Goal: Task Accomplishment & Management: Use online tool/utility

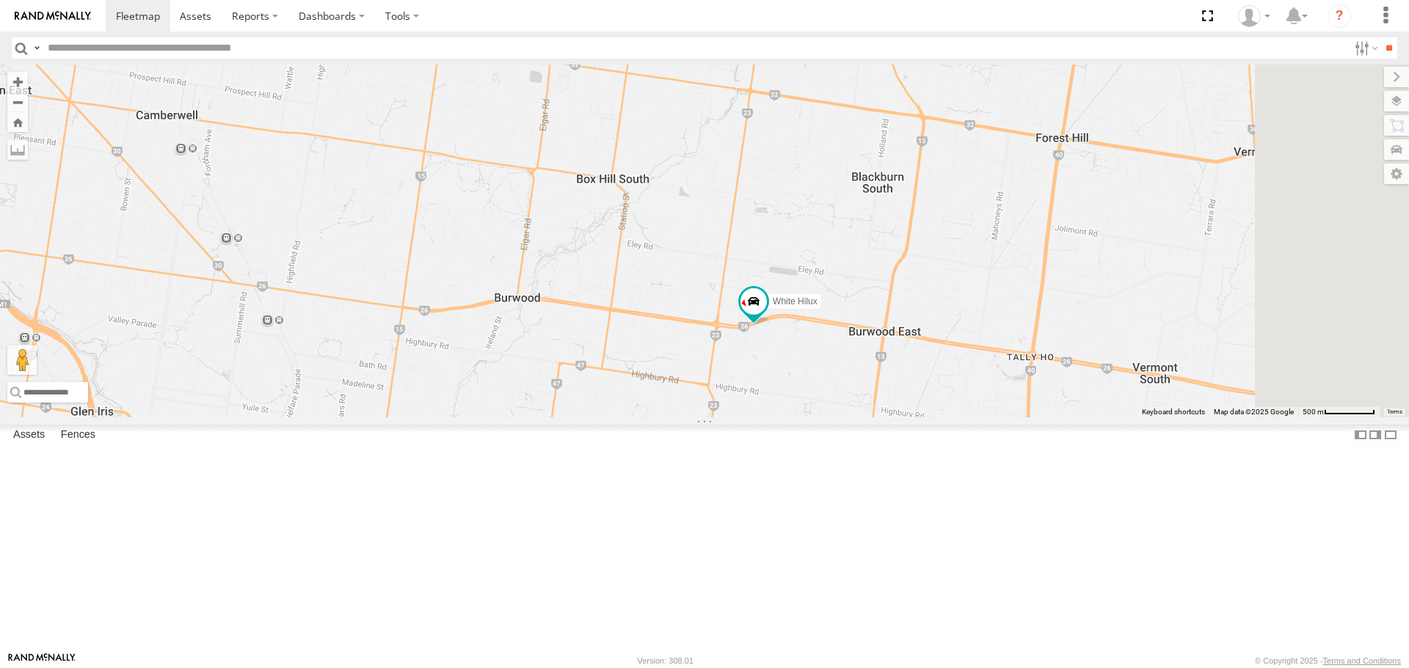
drag, startPoint x: 1227, startPoint y: 456, endPoint x: 843, endPoint y: 458, distance: 384.4
click at [843, 417] on div "HiAce #1 Cleaner Wagon #1 White Hilux" at bounding box center [704, 241] width 1409 height 352
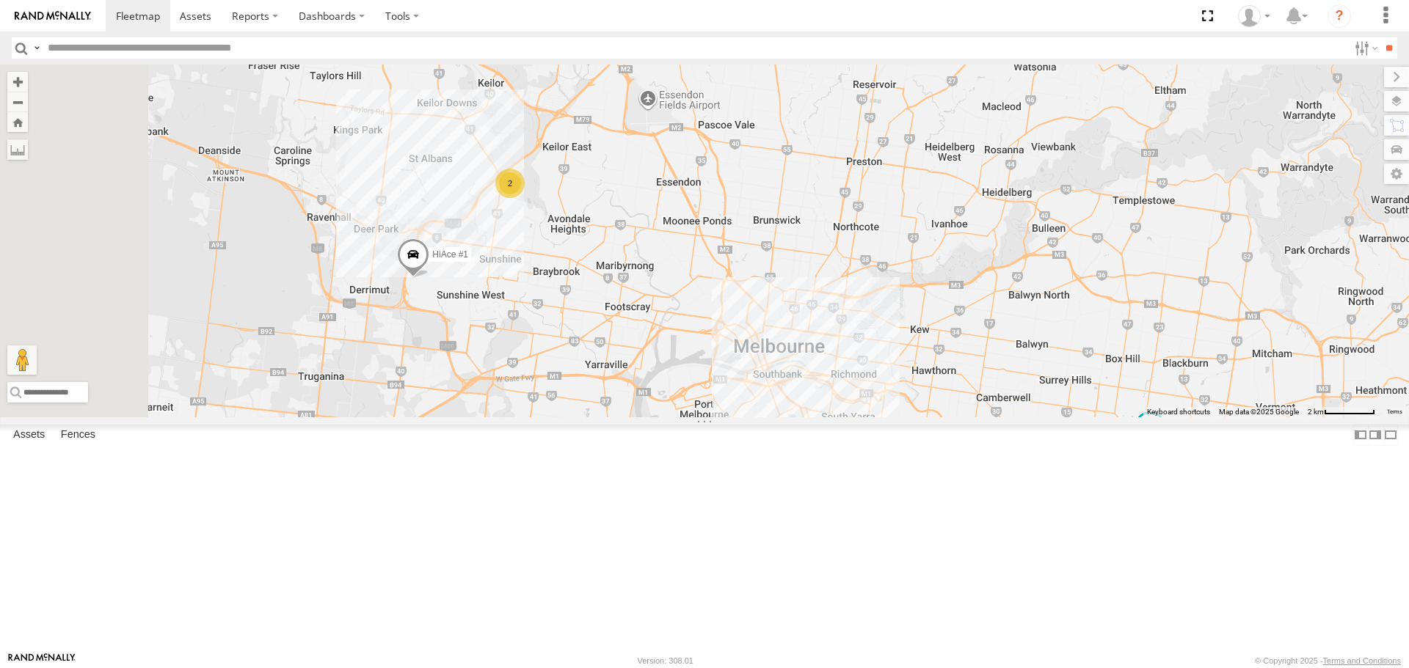
drag, startPoint x: 511, startPoint y: 411, endPoint x: 676, endPoint y: 411, distance: 165.1
click at [676, 411] on div "HiAce #1 Cleaner Wagon #1 White Hilux 2" at bounding box center [704, 241] width 1409 height 352
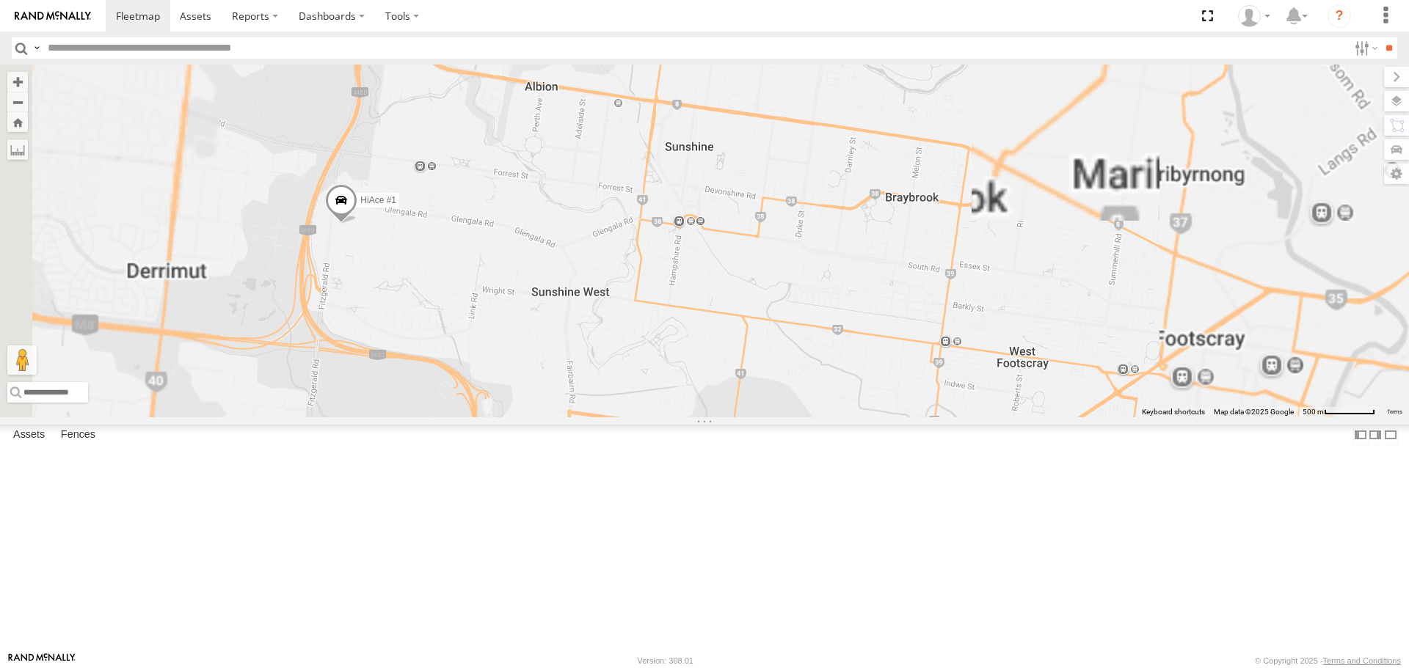
drag, startPoint x: 588, startPoint y: 382, endPoint x: 714, endPoint y: 401, distance: 127.7
click at [714, 401] on div "HiAce #1 Cleaner Wagon #1 White Hilux" at bounding box center [704, 241] width 1409 height 352
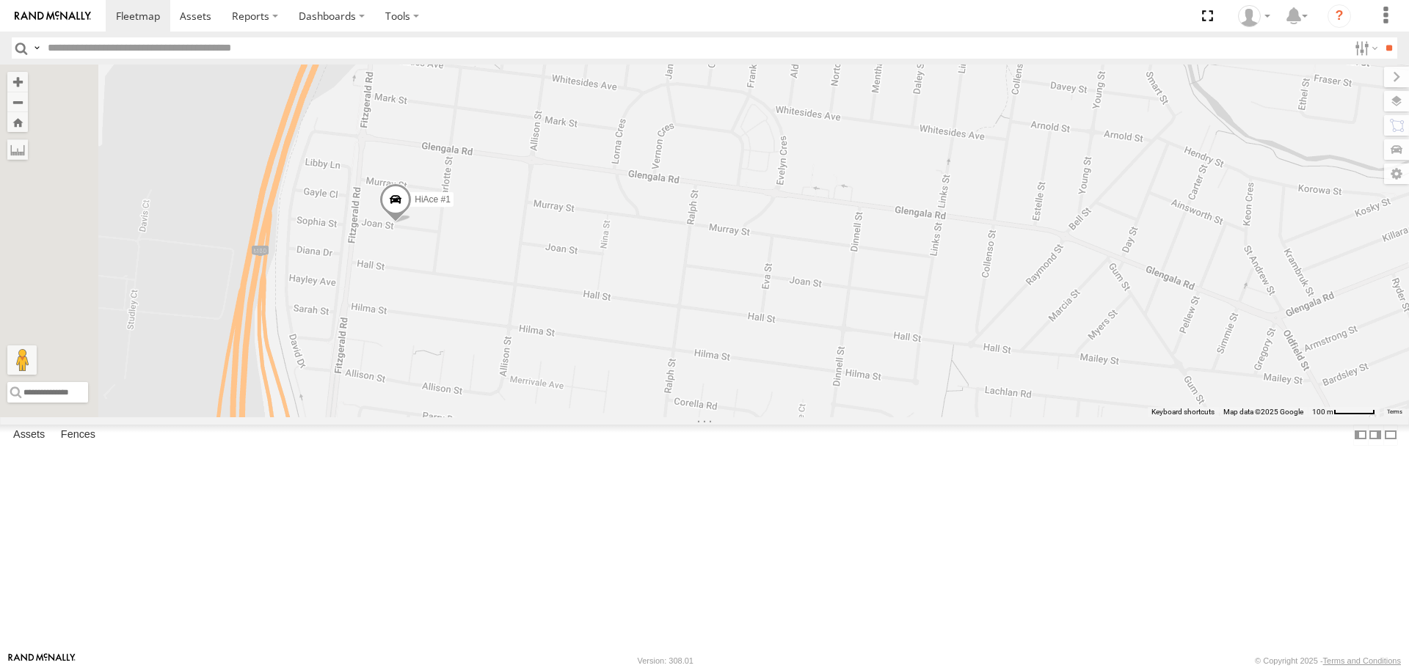
drag, startPoint x: 536, startPoint y: 323, endPoint x: 569, endPoint y: 358, distance: 47.8
click at [569, 358] on div "HiAce #1 Cleaner Wagon #1 White Hilux" at bounding box center [704, 241] width 1409 height 352
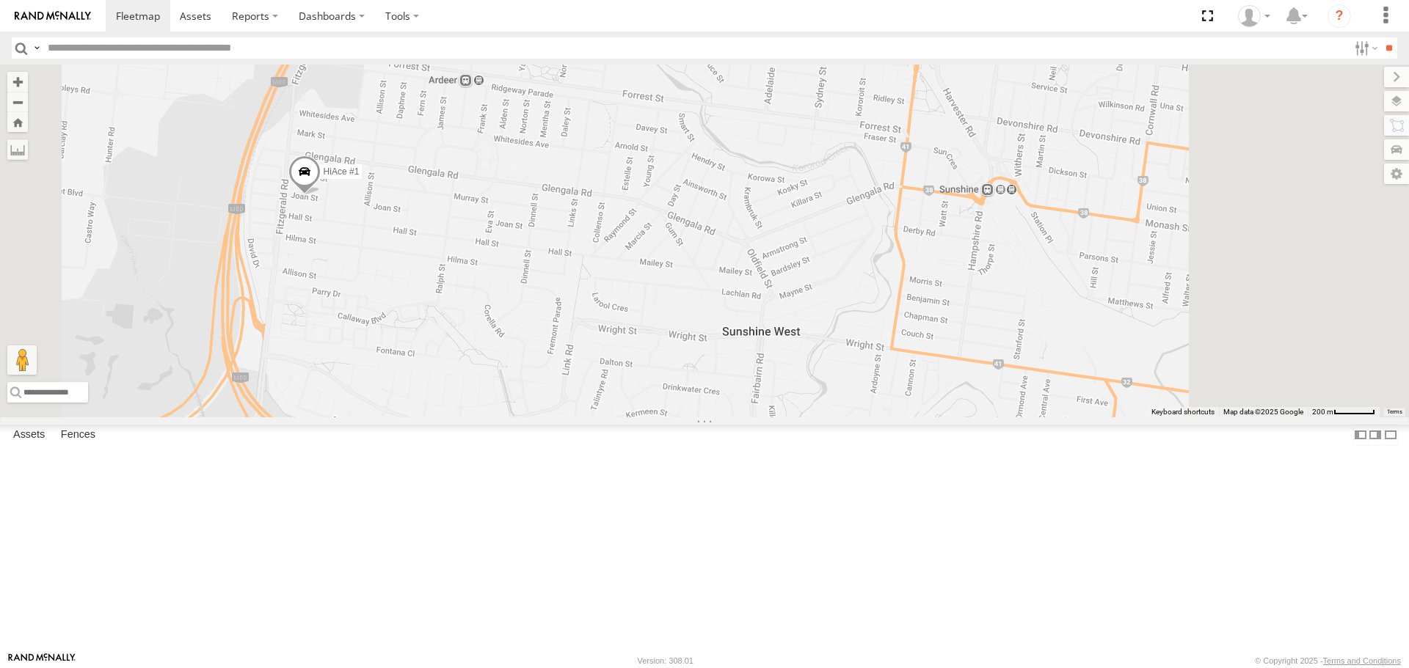
drag, startPoint x: 1003, startPoint y: 519, endPoint x: 906, endPoint y: 424, distance: 135.9
click at [906, 417] on div "HiAce #1" at bounding box center [704, 241] width 1409 height 352
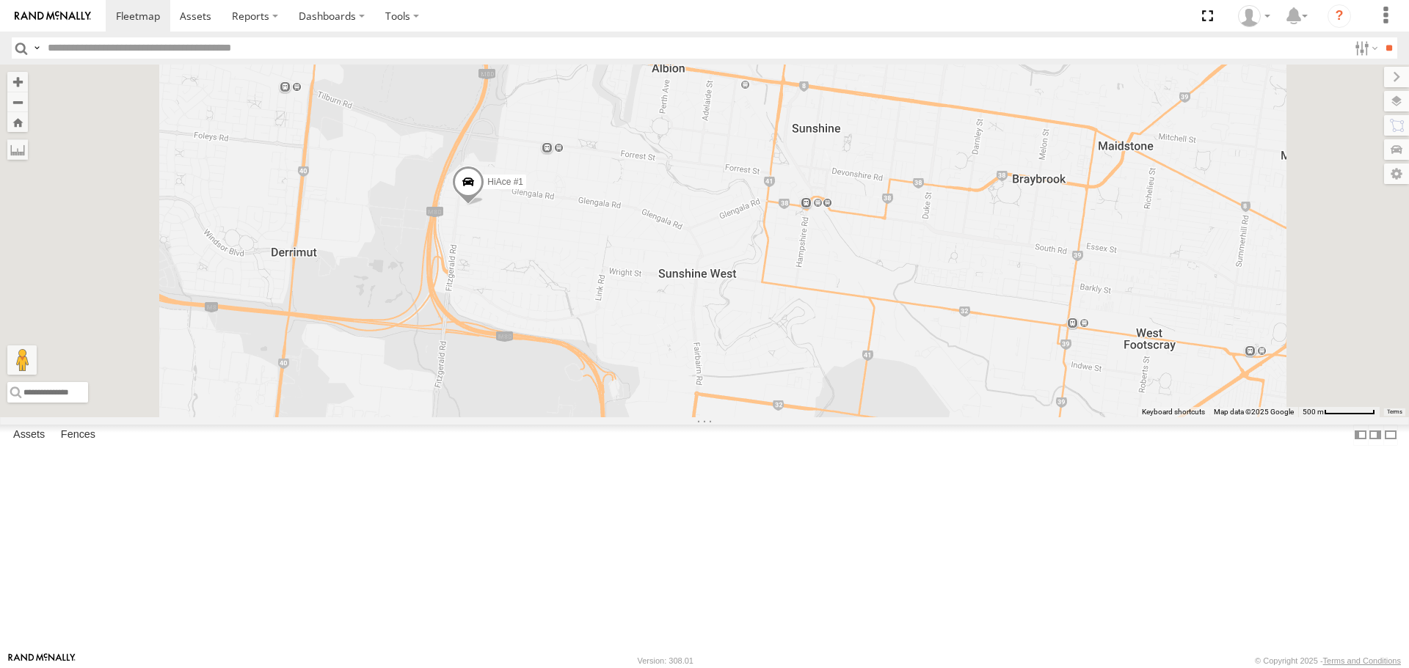
drag, startPoint x: 963, startPoint y: 512, endPoint x: 907, endPoint y: 475, distance: 66.7
click at [907, 417] on div "HiAce #1" at bounding box center [704, 241] width 1409 height 352
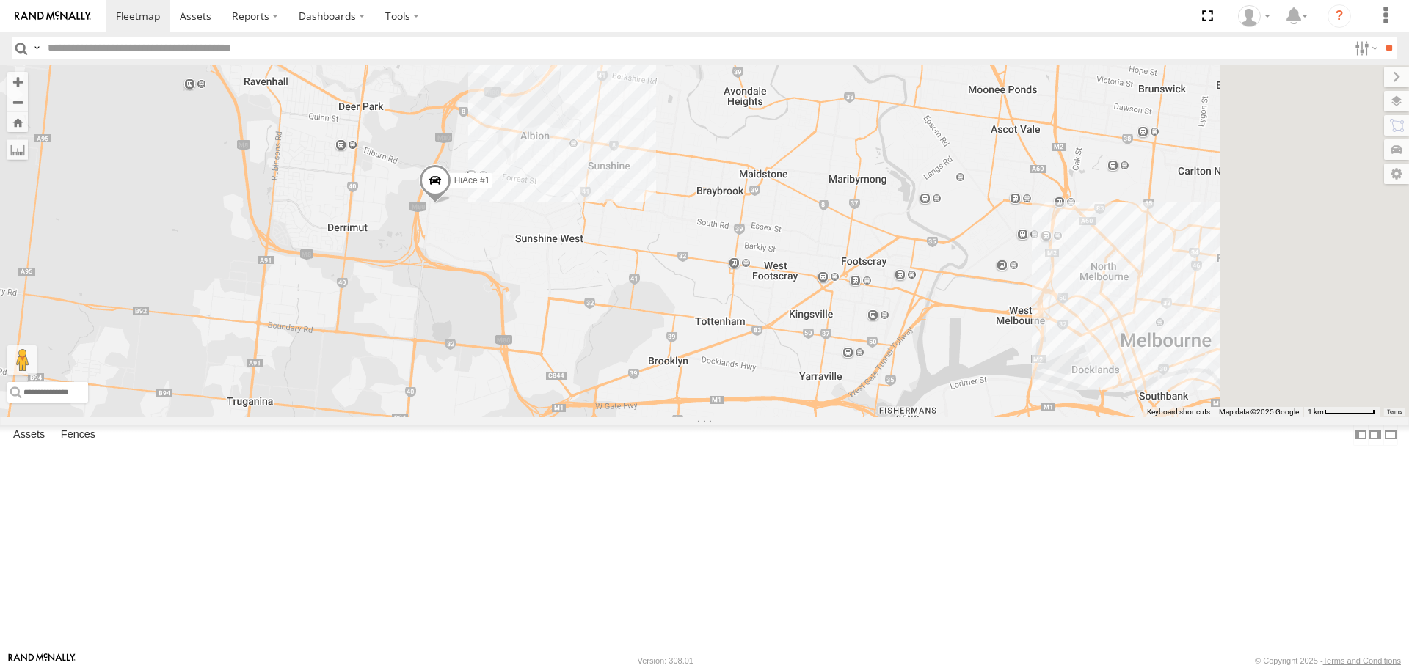
drag, startPoint x: 918, startPoint y: 501, endPoint x: 771, endPoint y: 439, distance: 159.4
click at [771, 417] on div "HiAce #1 2" at bounding box center [704, 241] width 1409 height 352
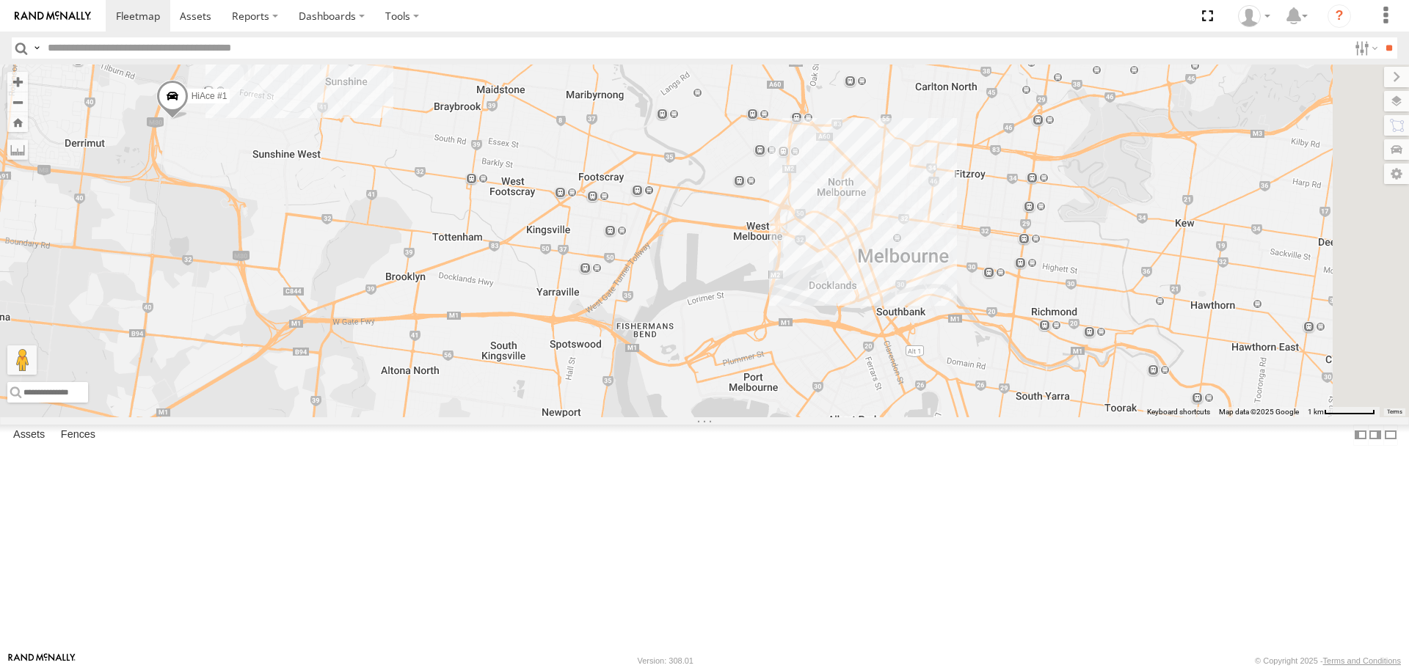
drag, startPoint x: 985, startPoint y: 494, endPoint x: 682, endPoint y: 399, distance: 317.7
click at [692, 400] on div "HiAce #1 2" at bounding box center [704, 241] width 1409 height 352
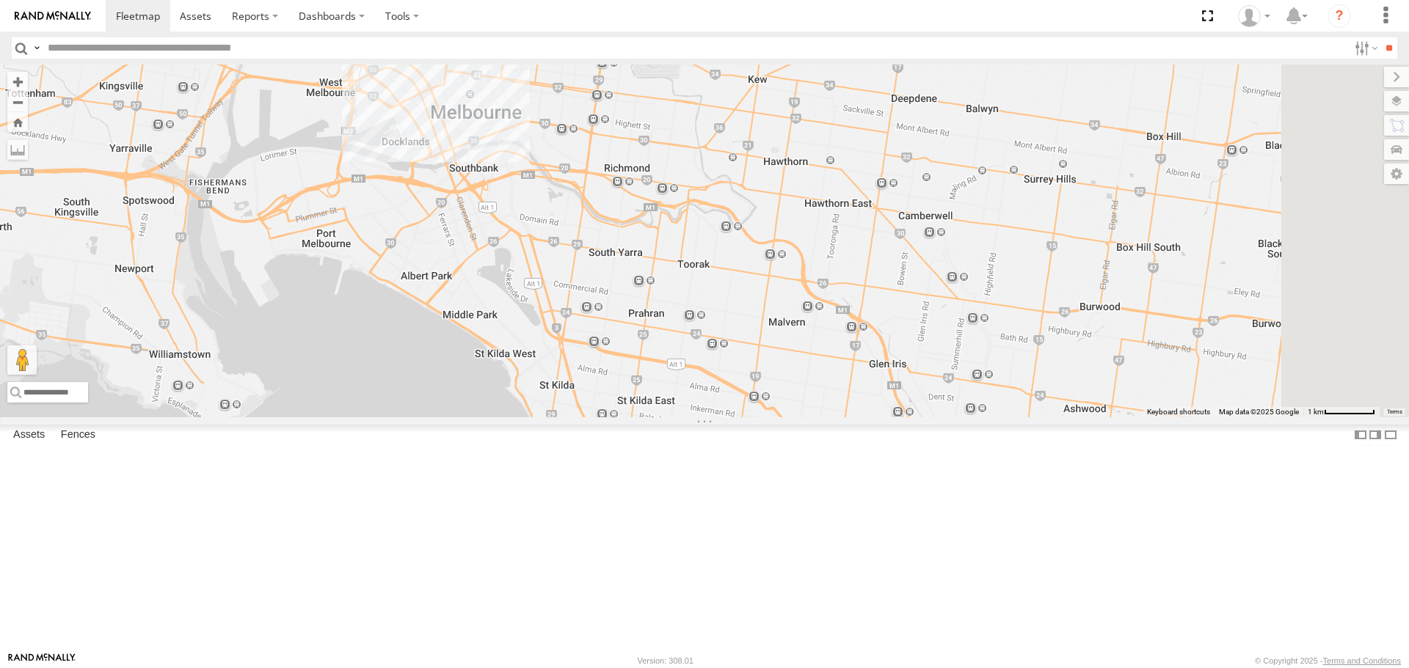
drag, startPoint x: 1159, startPoint y: 530, endPoint x: 869, endPoint y: 432, distance: 305.8
click at [869, 417] on div "HiAce #1 2" at bounding box center [704, 241] width 1409 height 352
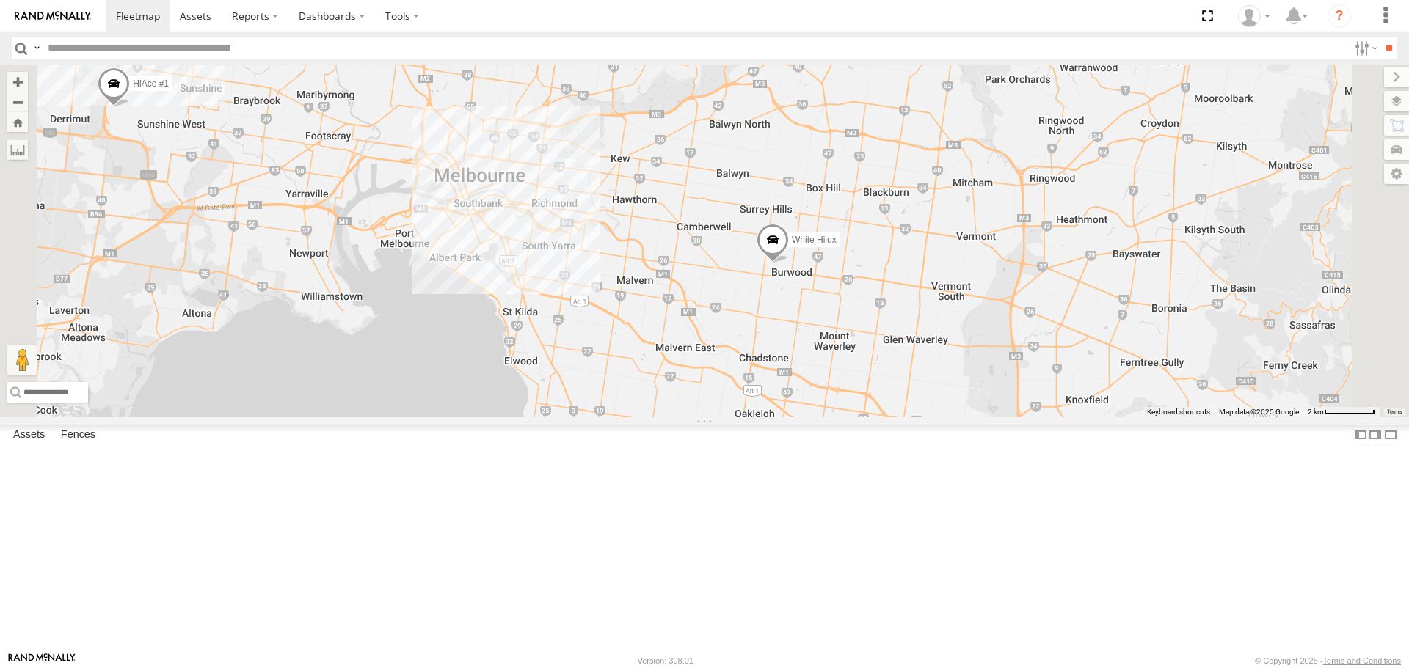
drag, startPoint x: 883, startPoint y: 493, endPoint x: 810, endPoint y: 410, distance: 110.7
click at [810, 410] on div "HiAce #1 2 White Hilux" at bounding box center [704, 241] width 1409 height 352
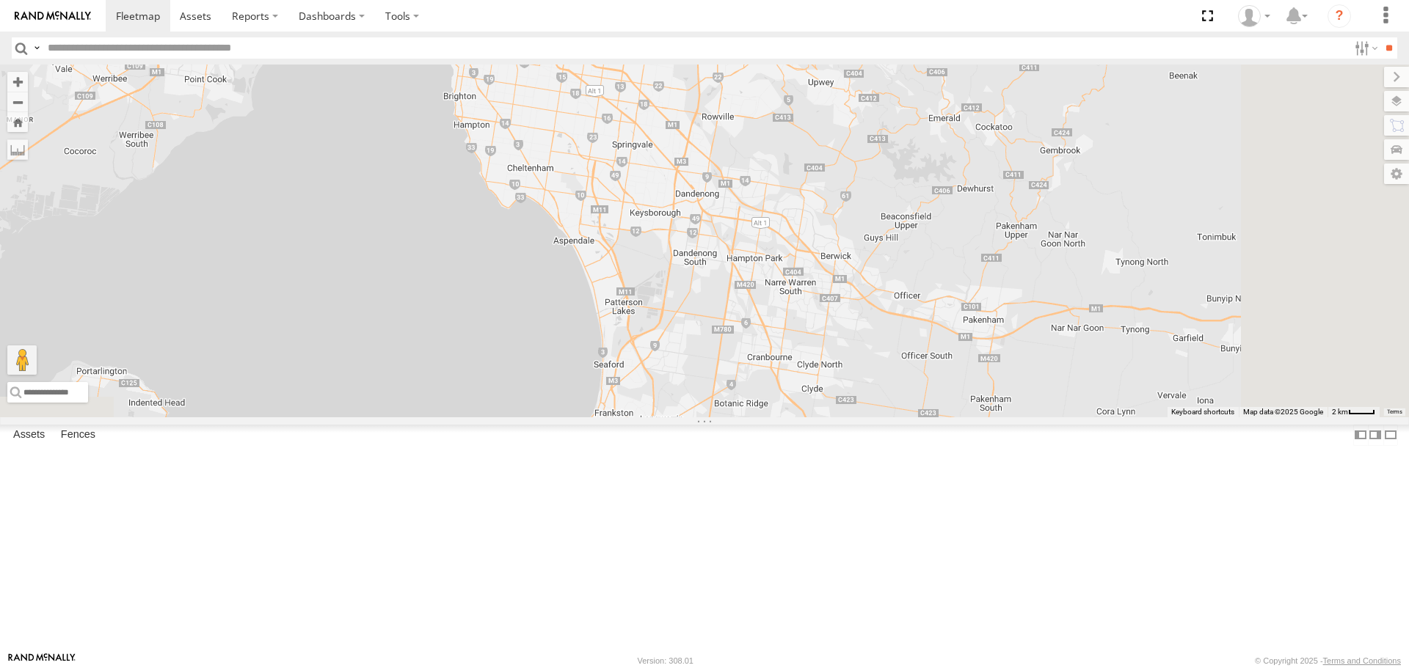
drag, startPoint x: 872, startPoint y: 567, endPoint x: 794, endPoint y: 351, distance: 230.0
click at [794, 351] on div "HiAce #1 White Hilux 2 Cleaner Wagon #1" at bounding box center [704, 241] width 1409 height 352
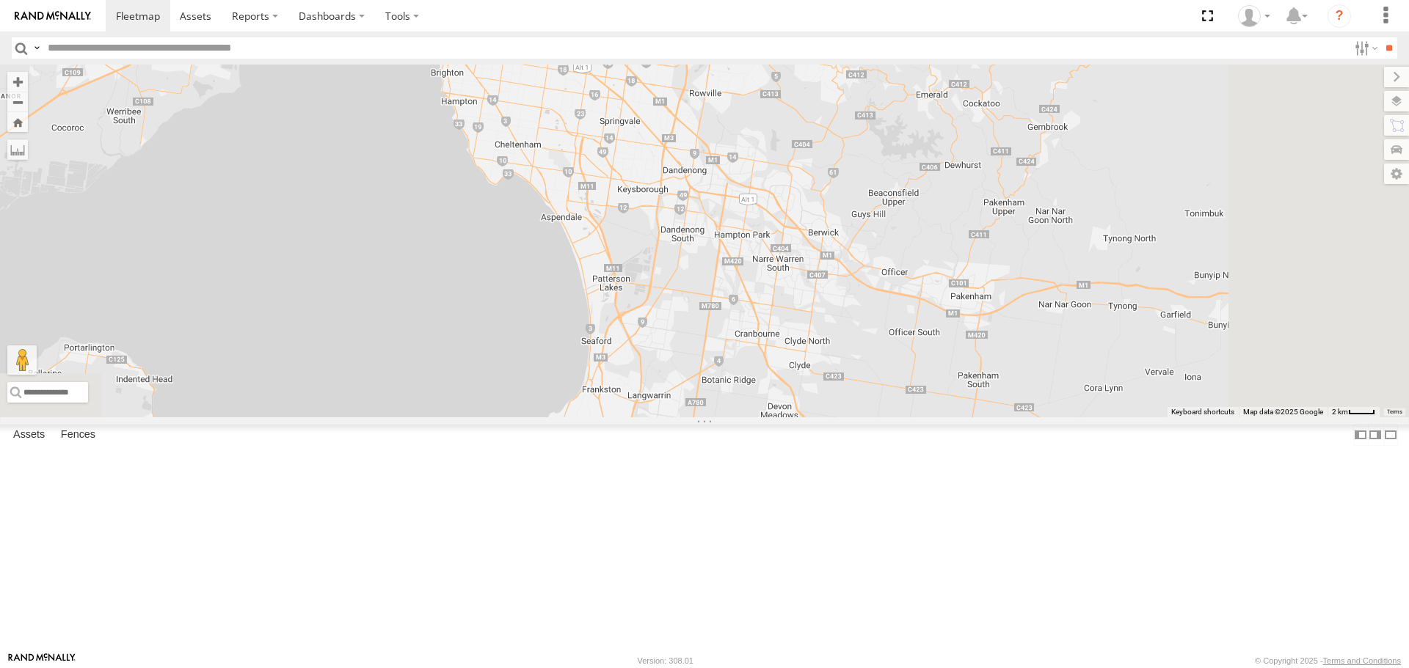
drag, startPoint x: 891, startPoint y: 472, endPoint x: 877, endPoint y: 447, distance: 29.2
click at [877, 417] on div "HiAce #1 White Hilux 2 Cleaner Wagon #1" at bounding box center [704, 241] width 1409 height 352
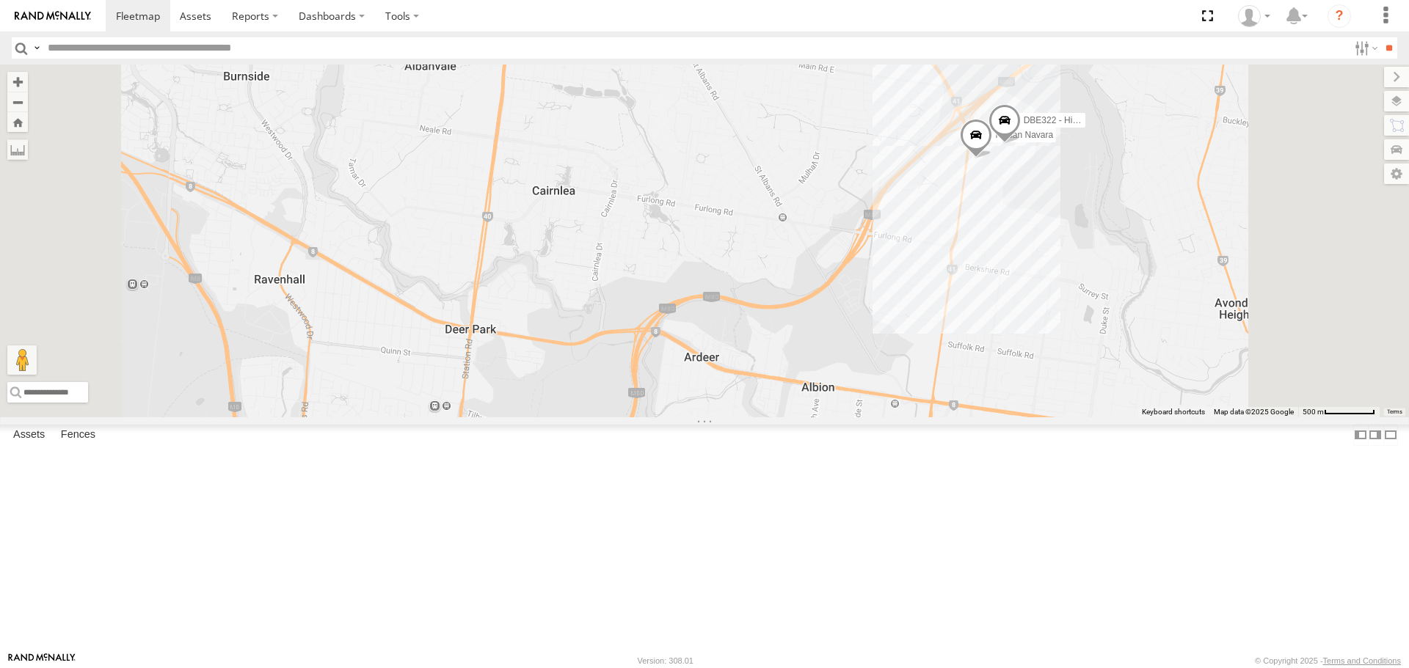
drag, startPoint x: 1244, startPoint y: 217, endPoint x: 1086, endPoint y: 249, distance: 161.0
click at [1192, 296] on div "HiAce #1 Cleaner Wagon #1 DBE322 - HiAce Nissan Navara" at bounding box center [704, 241] width 1409 height 352
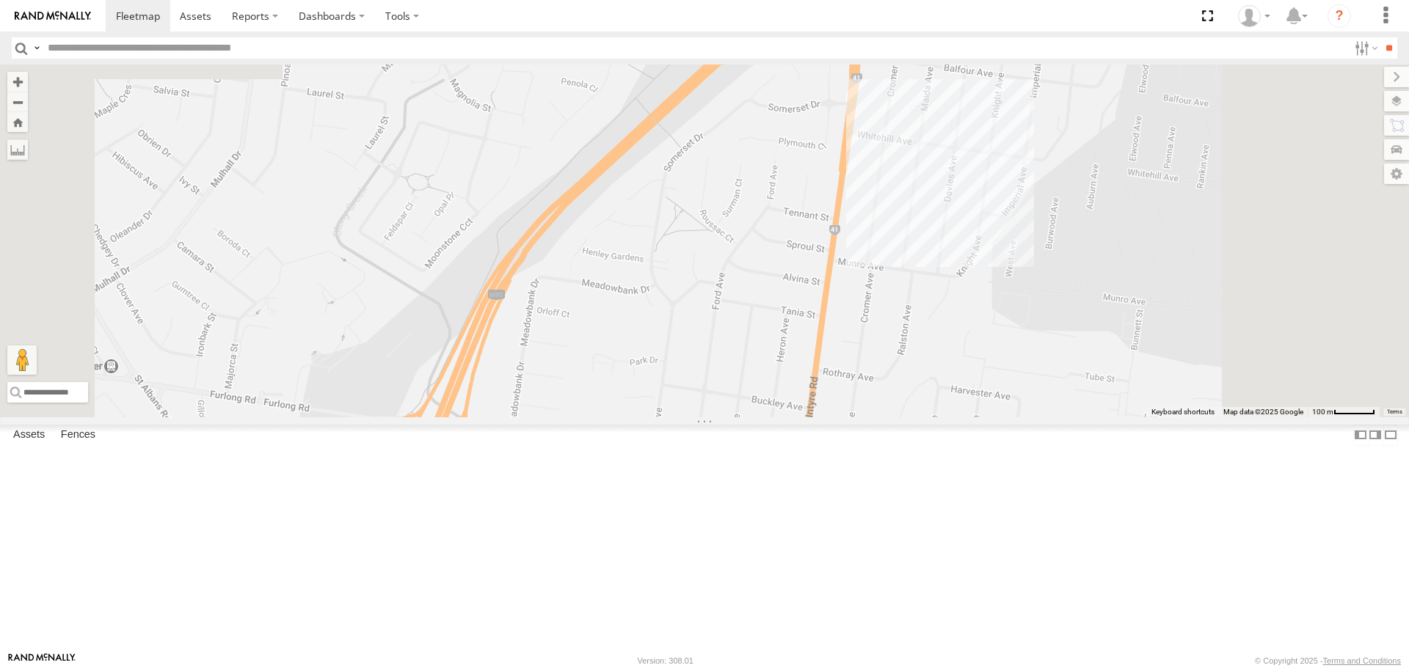
drag, startPoint x: 1096, startPoint y: 237, endPoint x: 1037, endPoint y: 450, distance: 220.9
click at [1054, 417] on div "HiAce #1" at bounding box center [704, 241] width 1409 height 352
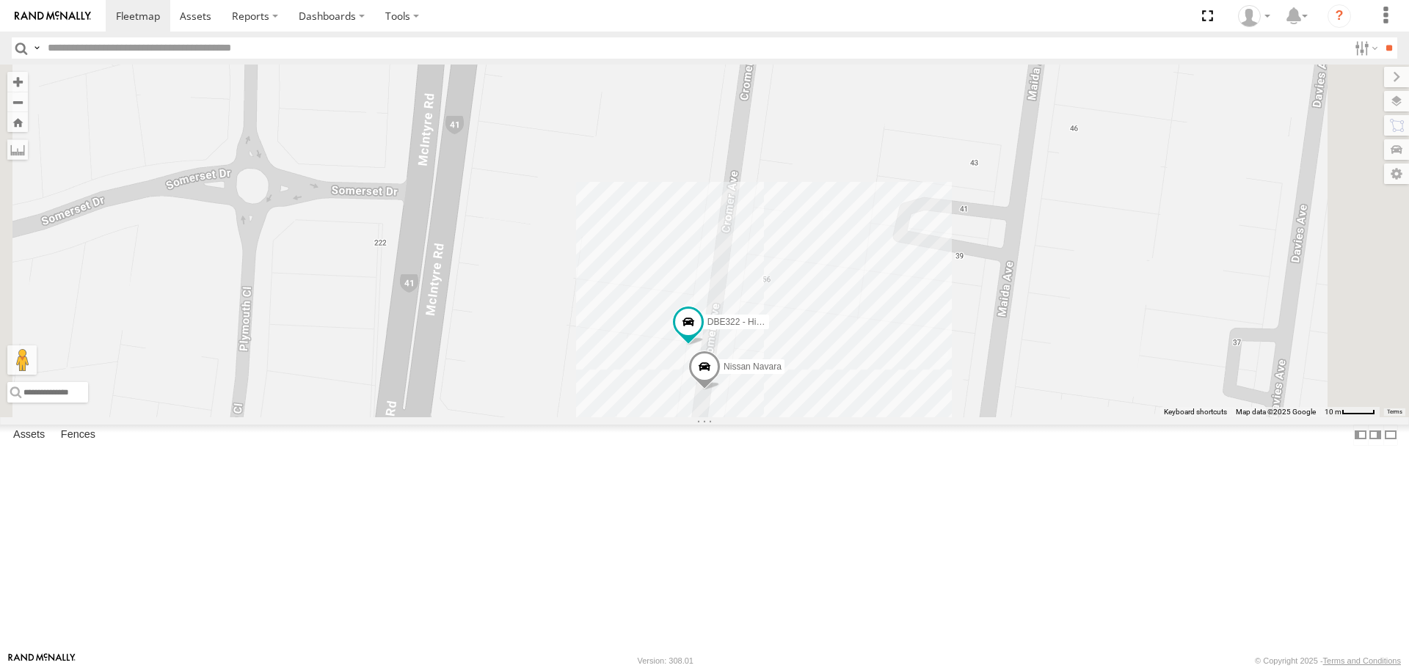
drag, startPoint x: 965, startPoint y: 547, endPoint x: 958, endPoint y: 465, distance: 81.8
click at [958, 417] on div "HiAce #1 DBE322 - HiAce Nissan Navara" at bounding box center [704, 241] width 1409 height 352
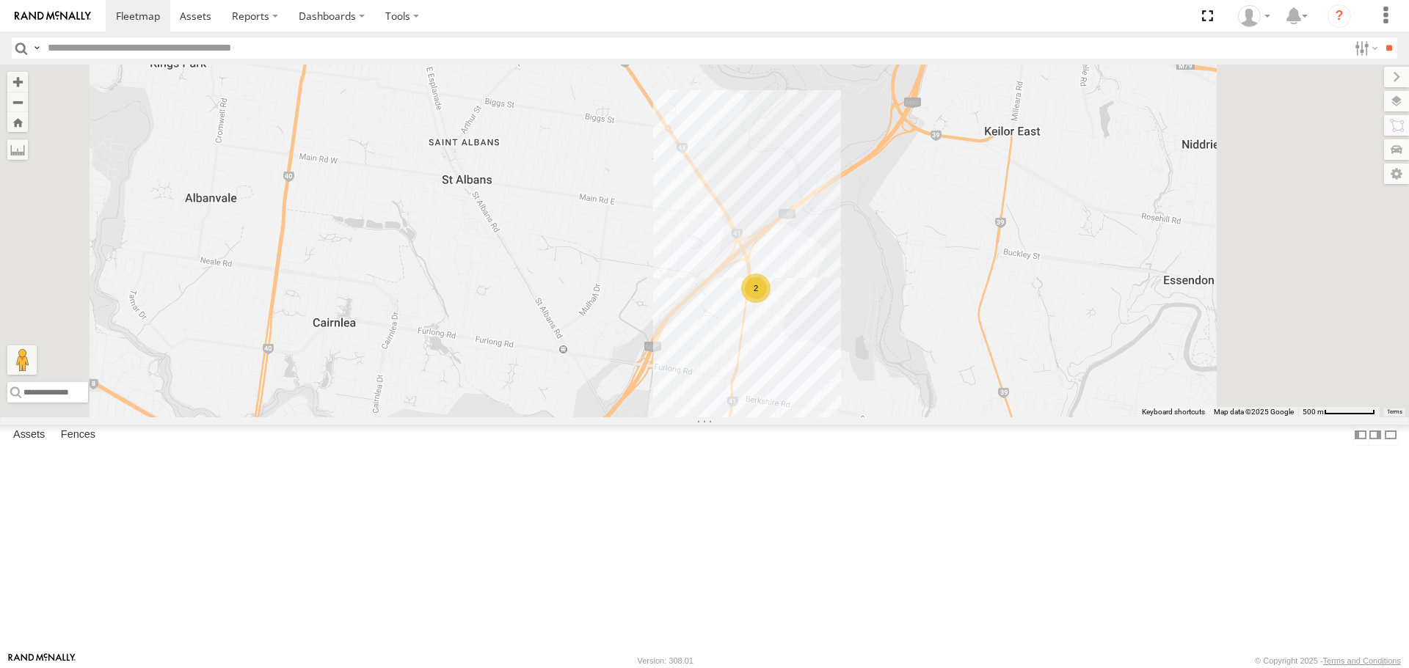
drag, startPoint x: 965, startPoint y: 520, endPoint x: 959, endPoint y: 364, distance: 156.4
click at [959, 364] on div "HiAce #1 2" at bounding box center [704, 241] width 1409 height 352
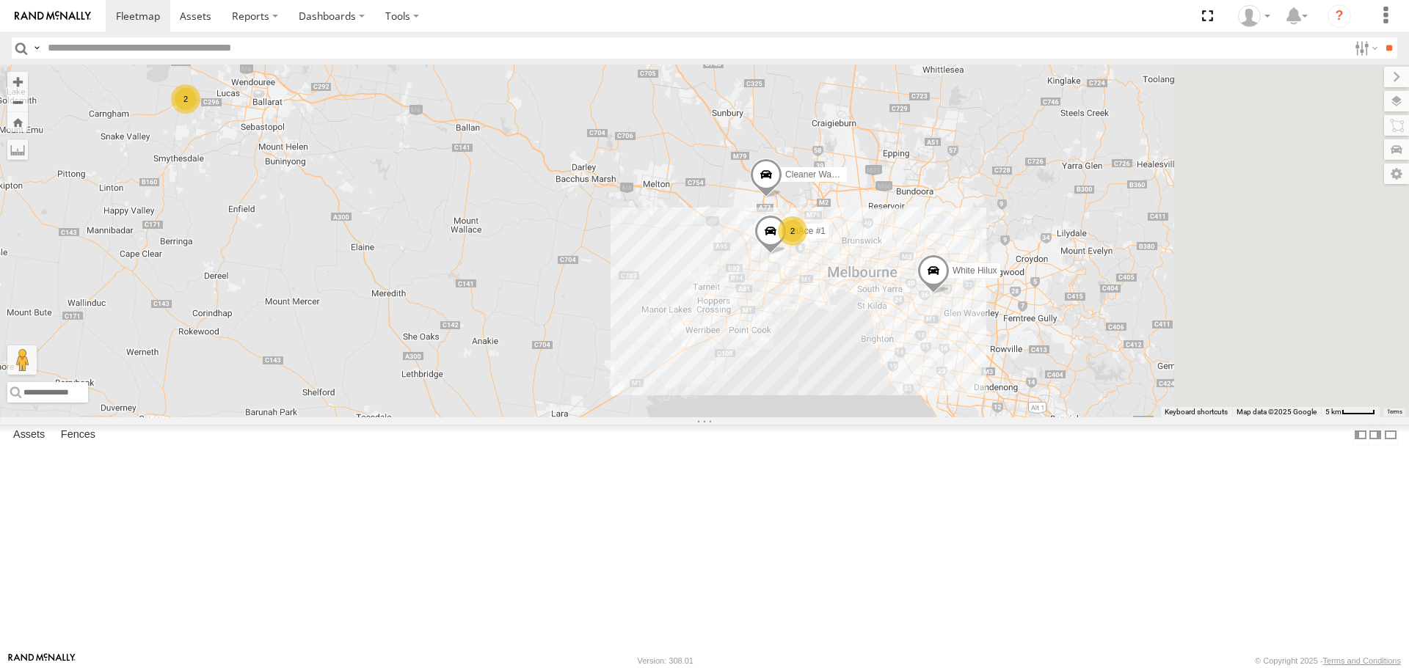
drag, startPoint x: 1221, startPoint y: 355, endPoint x: 1072, endPoint y: 310, distance: 155.5
click at [1073, 310] on div "2 HiAce #1 2 Cleaner Wagon #1 White Hilux" at bounding box center [704, 241] width 1409 height 352
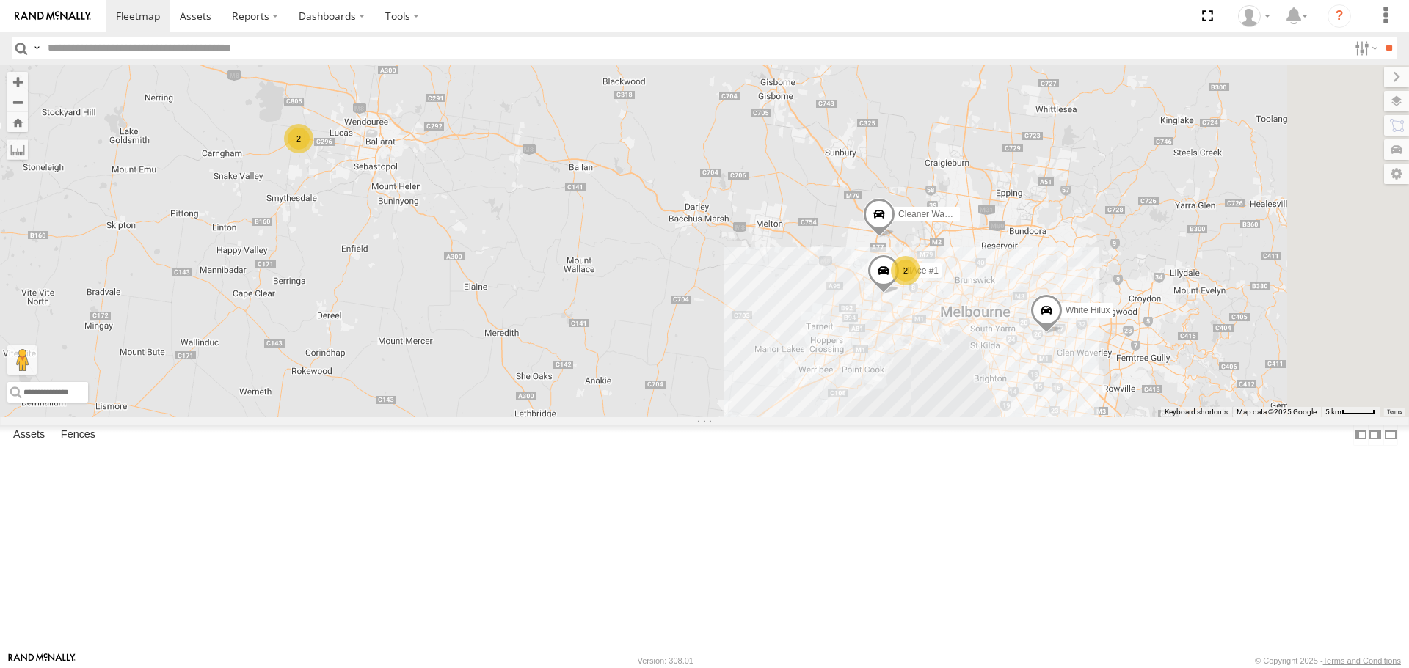
drag, startPoint x: 1015, startPoint y: 463, endPoint x: 605, endPoint y: 415, distance: 412.2
click at [605, 415] on div "2 HiAce #1 2 Cleaner Wagon #1 White Hilux" at bounding box center [704, 241] width 1409 height 352
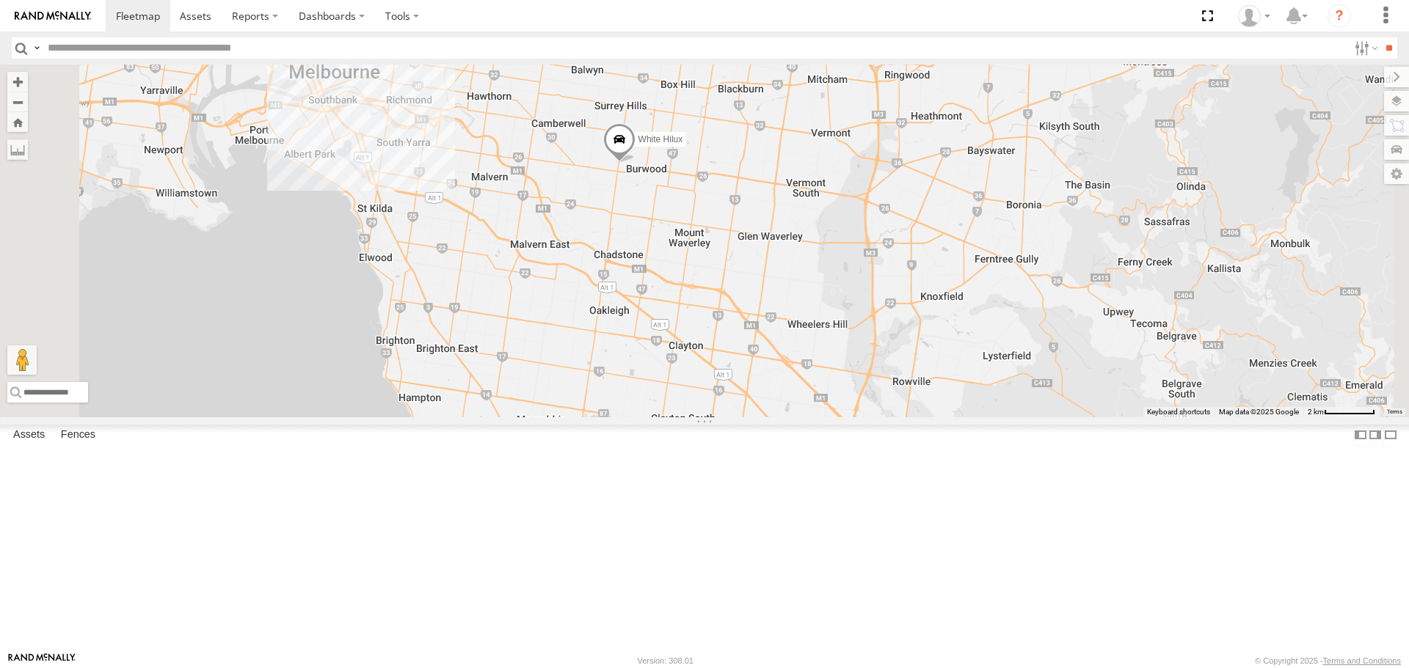
drag, startPoint x: 723, startPoint y: 413, endPoint x: 745, endPoint y: 318, distance: 97.7
click at [745, 318] on div "Cleaner Wagon #1 White Hilux HiAce #1" at bounding box center [704, 241] width 1409 height 352
